Goal: Navigation & Orientation: Find specific page/section

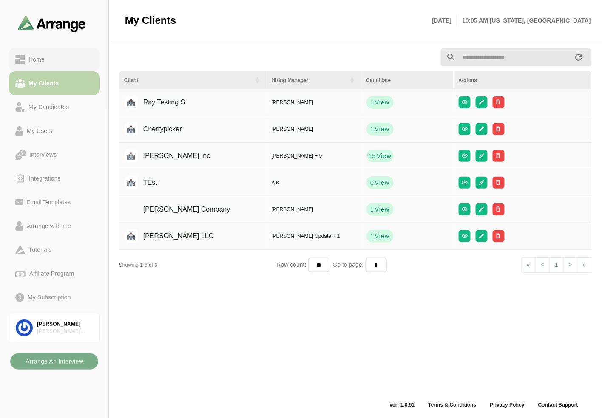
scroll to position [3, 0]
click at [50, 55] on div "Home" at bounding box center [54, 59] width 78 height 10
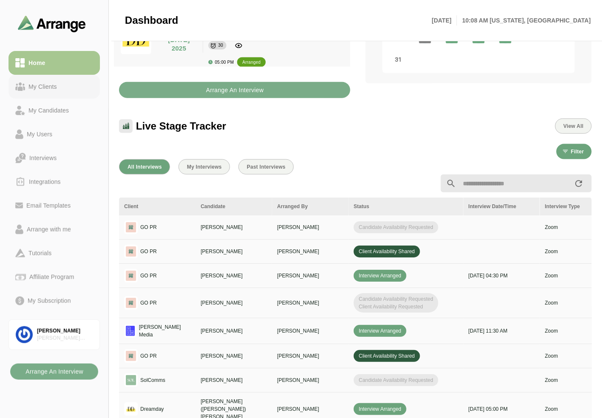
click at [44, 87] on div "My Clients" at bounding box center [42, 87] width 35 height 10
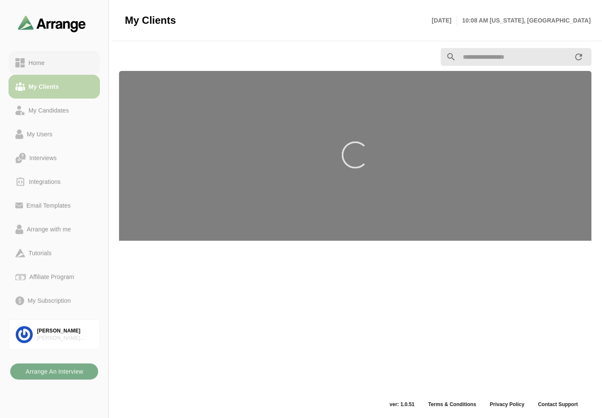
scroll to position [3, 0]
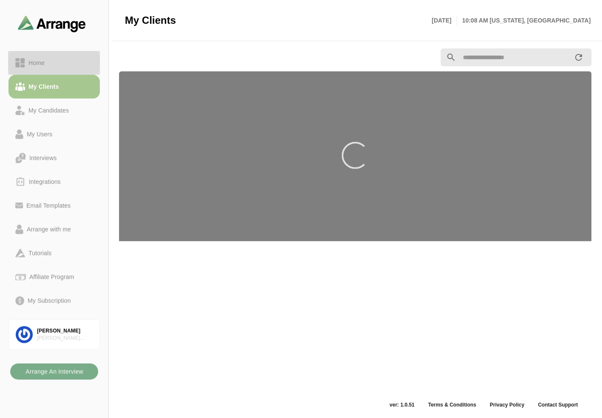
click at [57, 62] on div "Home" at bounding box center [54, 63] width 78 height 10
